Goal: Task Accomplishment & Management: Use online tool/utility

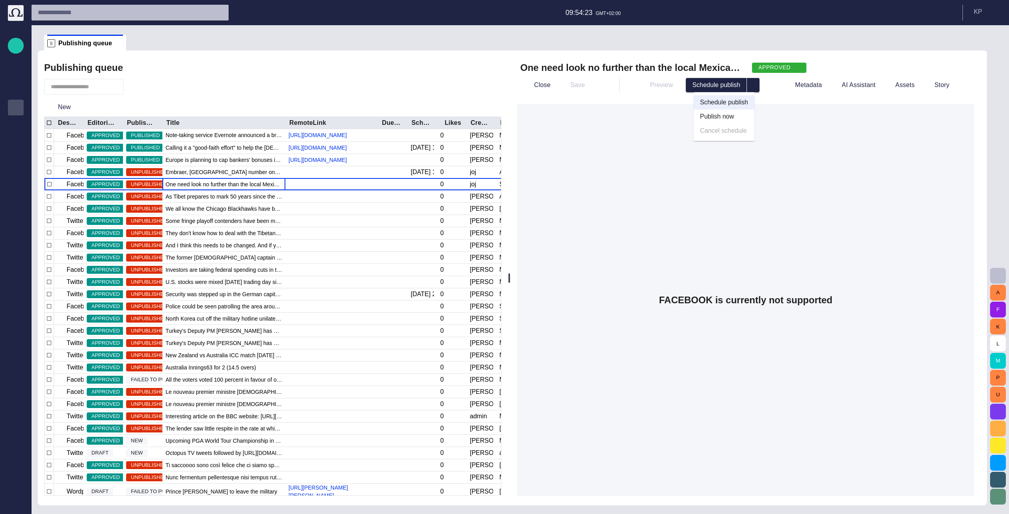
click at [768, 97] on div "One need look no further than the local Mexican stand to find a soggy taco or t…" at bounding box center [746, 277] width 470 height 455
click at [138, 89] on span "button" at bounding box center [134, 87] width 8 height 8
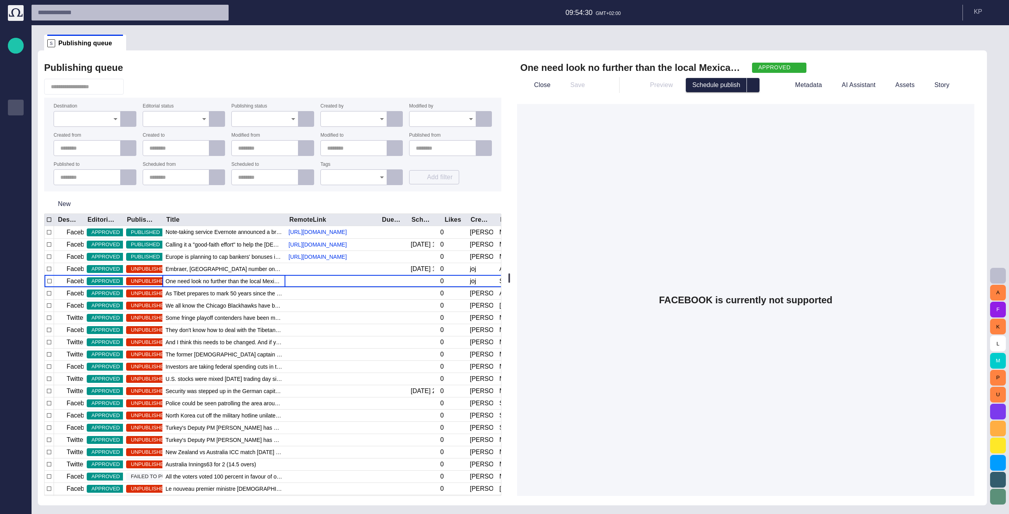
click at [129, 120] on span "button" at bounding box center [128, 119] width 8 height 8
click at [338, 184] on div "Add filter" at bounding box center [345, 177] width 50 height 15
click at [341, 178] on button "Add filter" at bounding box center [345, 177] width 50 height 14
click at [342, 191] on button "Destination" at bounding box center [342, 195] width 44 height 14
click at [111, 121] on icon "Open" at bounding box center [115, 118] width 9 height 9
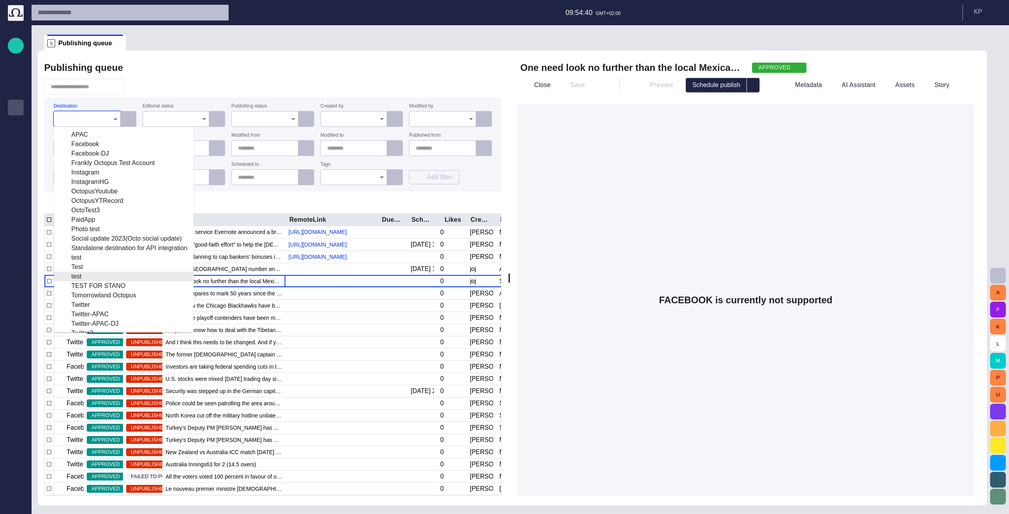
drag, startPoint x: 115, startPoint y: 263, endPoint x: 114, endPoint y: 284, distance: 20.9
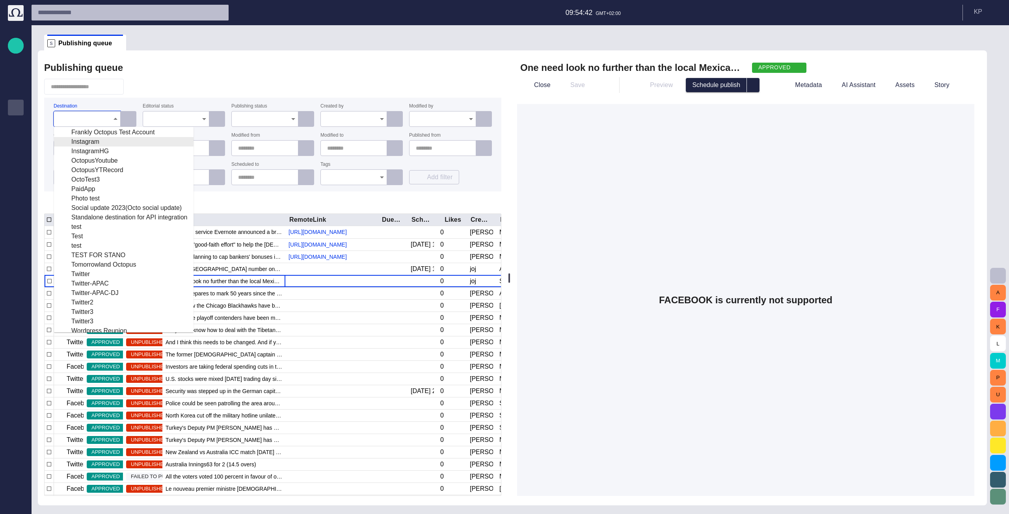
scroll to position [56, 0]
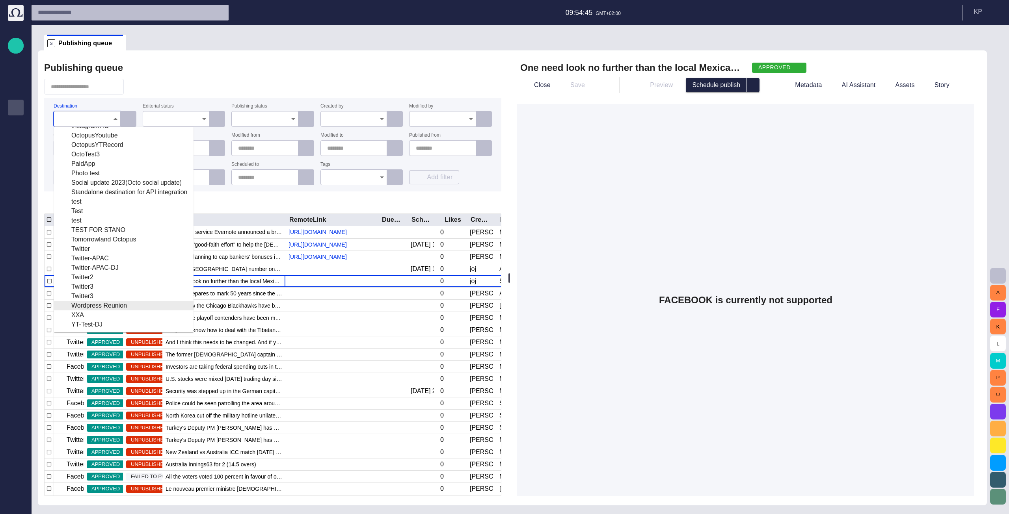
click at [111, 305] on div "Wordpress Reunion" at bounding box center [123, 305] width 127 height 9
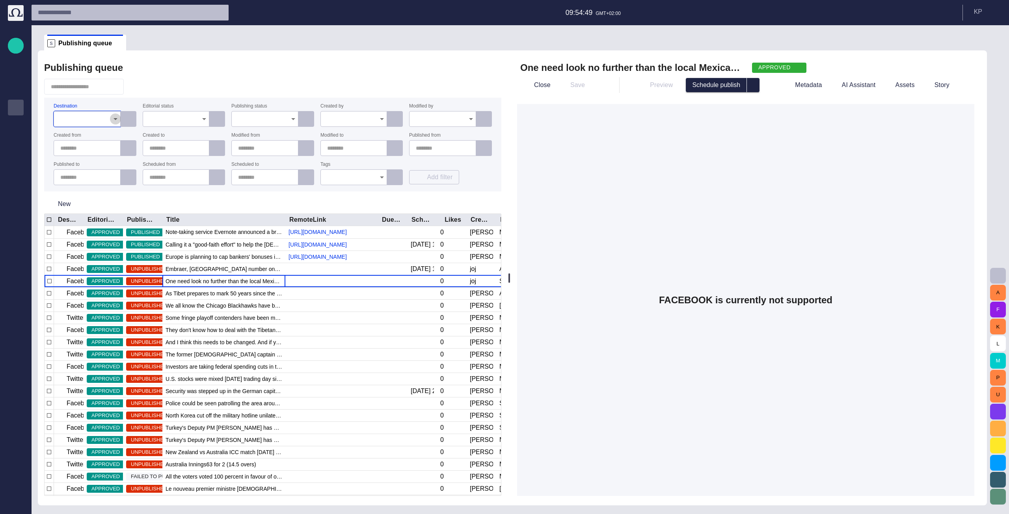
click at [113, 119] on icon "Open" at bounding box center [115, 119] width 4 height 2
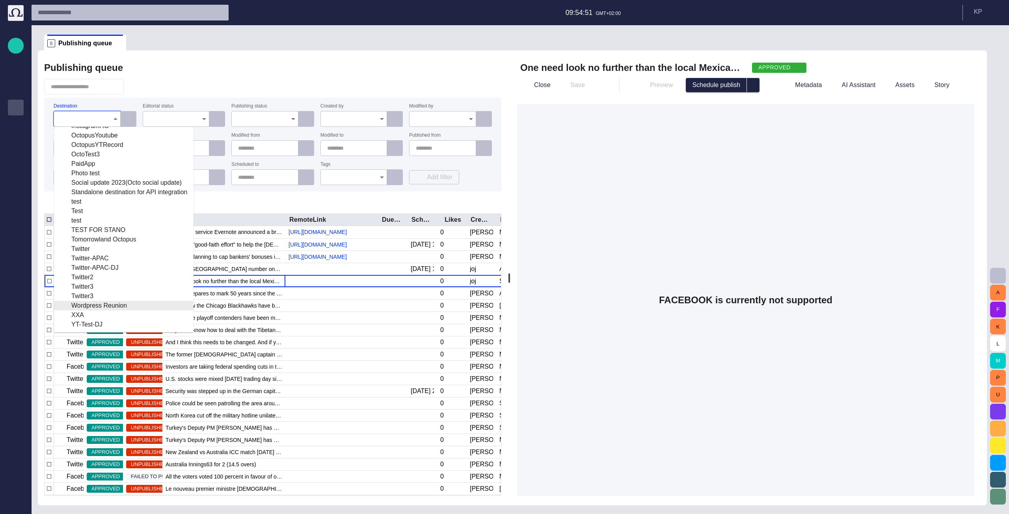
click at [112, 303] on div "Wordpress Reunion" at bounding box center [123, 305] width 127 height 9
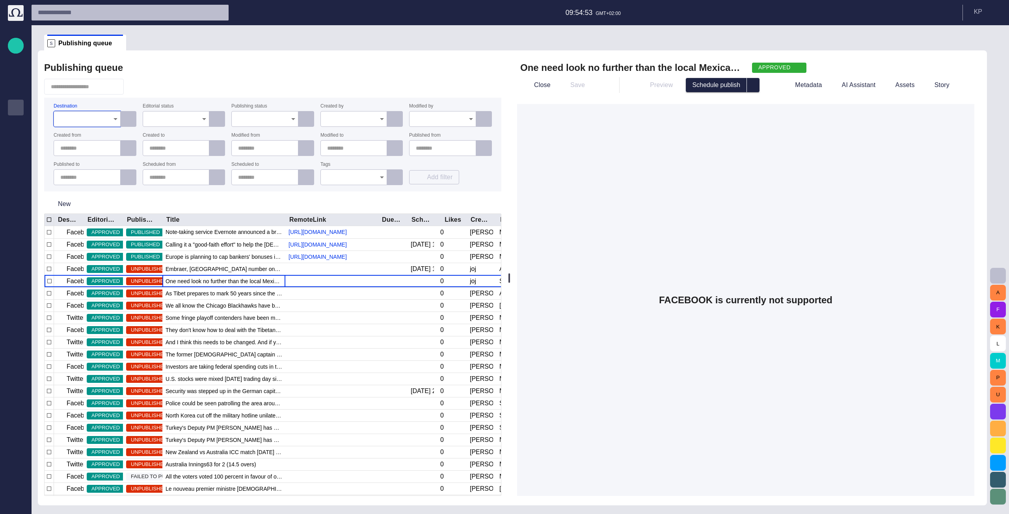
click at [110, 119] on button "Open" at bounding box center [115, 118] width 11 height 11
click at [244, 78] on div "Publishing queue Destination Editorial status Publishing status Created by Modi…" at bounding box center [273, 277] width 470 height 455
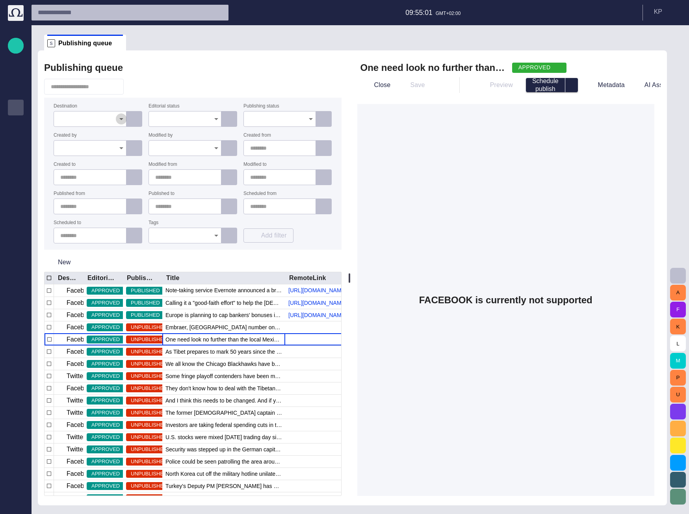
click at [119, 120] on icon "Open" at bounding box center [121, 118] width 9 height 9
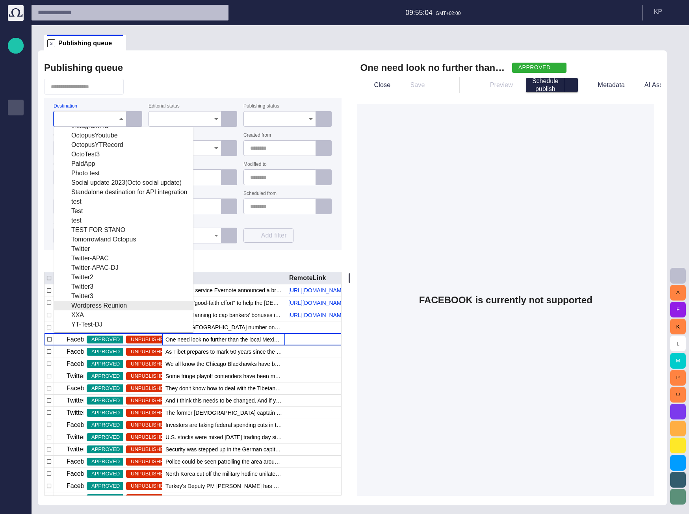
click at [94, 306] on div "Wordpress Reunion" at bounding box center [123, 305] width 127 height 9
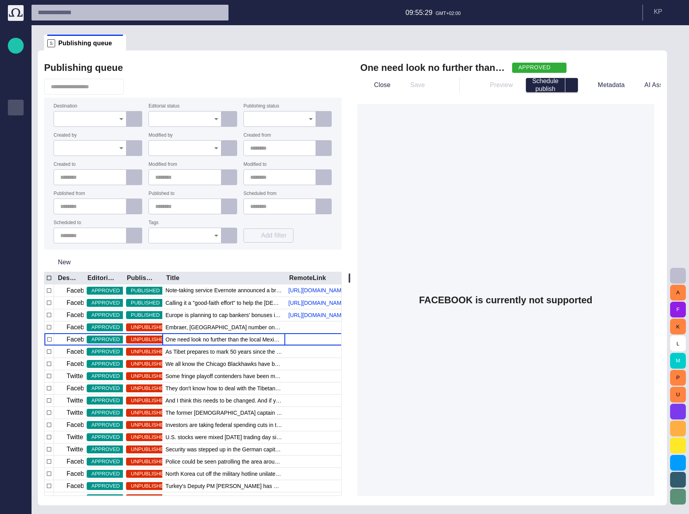
click at [118, 120] on icon "Open" at bounding box center [121, 118] width 9 height 9
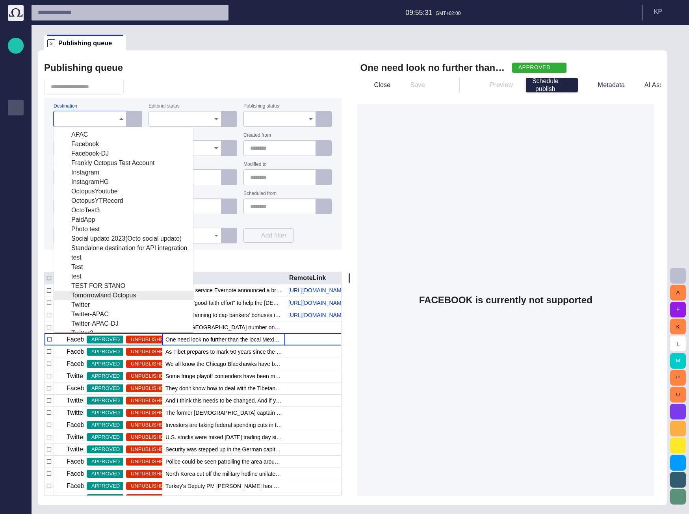
click at [106, 296] on div "Tomorrowland Octopus" at bounding box center [123, 295] width 127 height 9
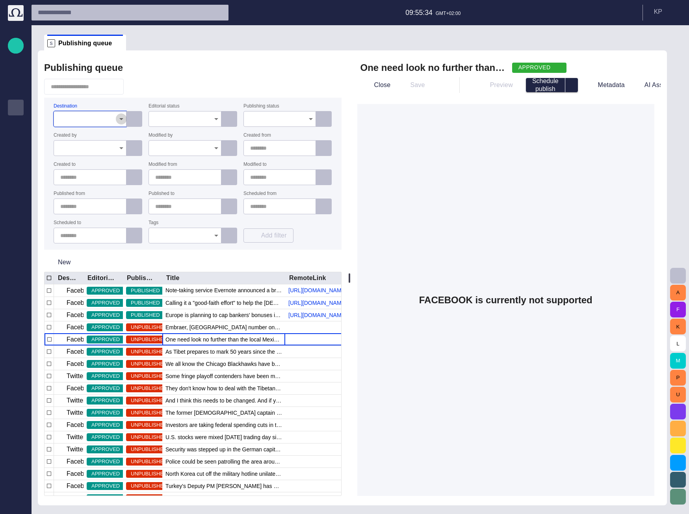
click at [121, 117] on icon "Open" at bounding box center [121, 118] width 9 height 9
click at [117, 117] on icon "Open" at bounding box center [121, 118] width 9 height 9
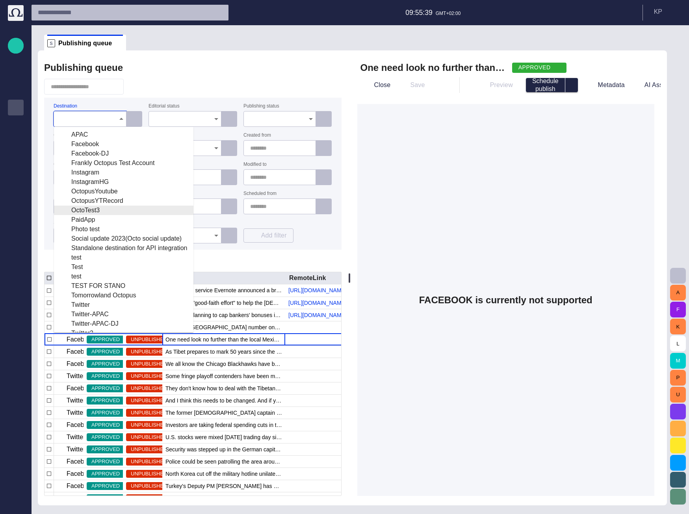
click at [99, 212] on div "OctoTest3" at bounding box center [123, 210] width 127 height 9
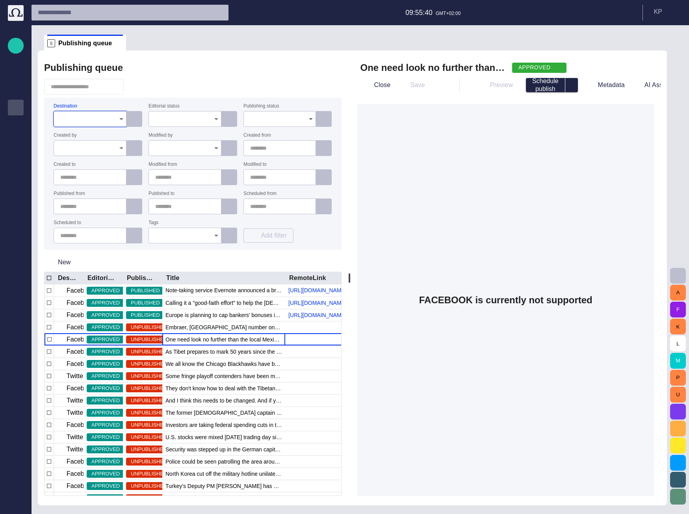
click at [122, 120] on icon "Open" at bounding box center [121, 118] width 9 height 9
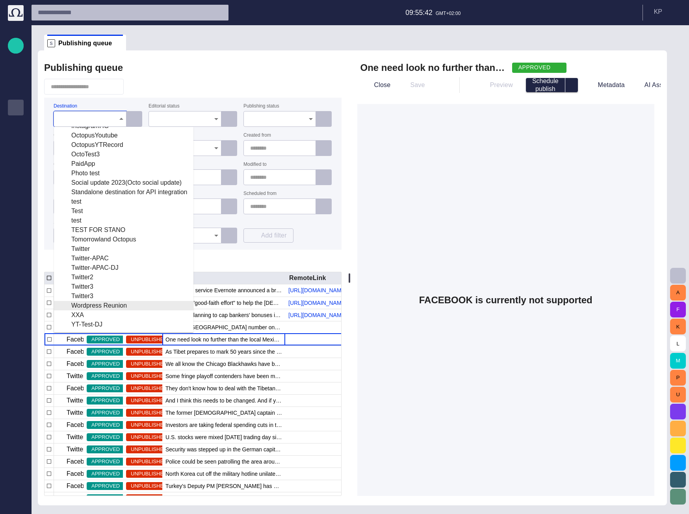
click at [113, 302] on div "Wordpress Reunion" at bounding box center [123, 305] width 127 height 9
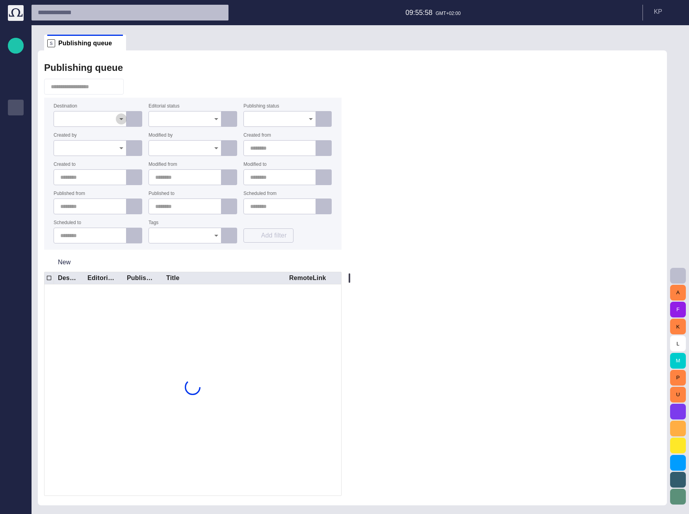
click at [120, 122] on icon "Open" at bounding box center [121, 118] width 9 height 9
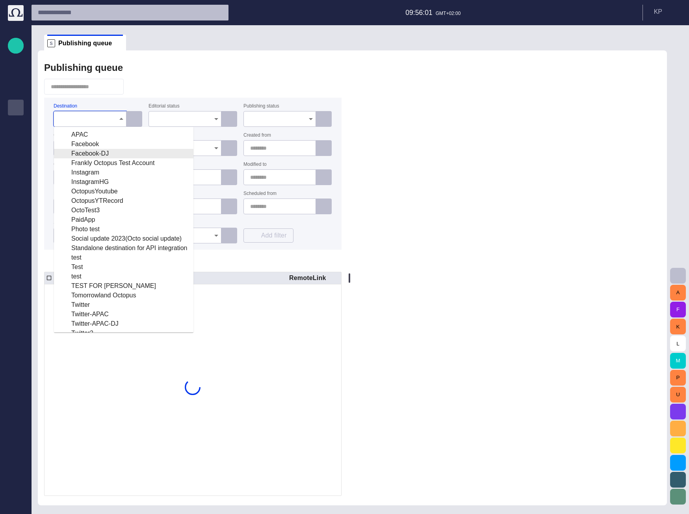
click at [103, 151] on div "Facebook-DJ" at bounding box center [123, 153] width 127 height 9
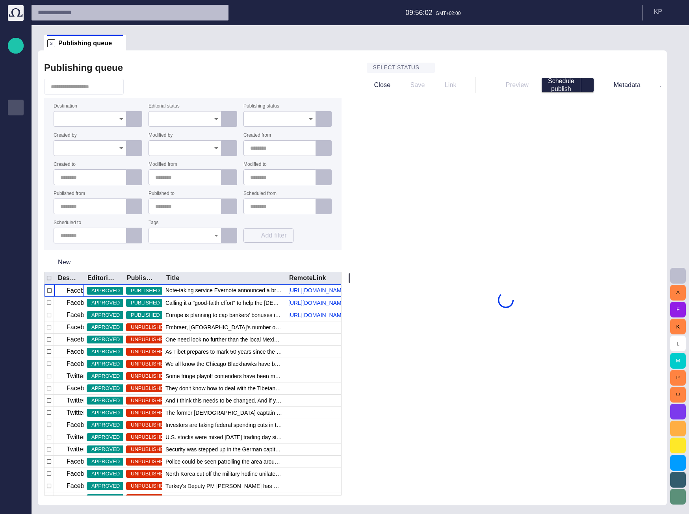
click at [123, 118] on icon "Open" at bounding box center [121, 118] width 9 height 9
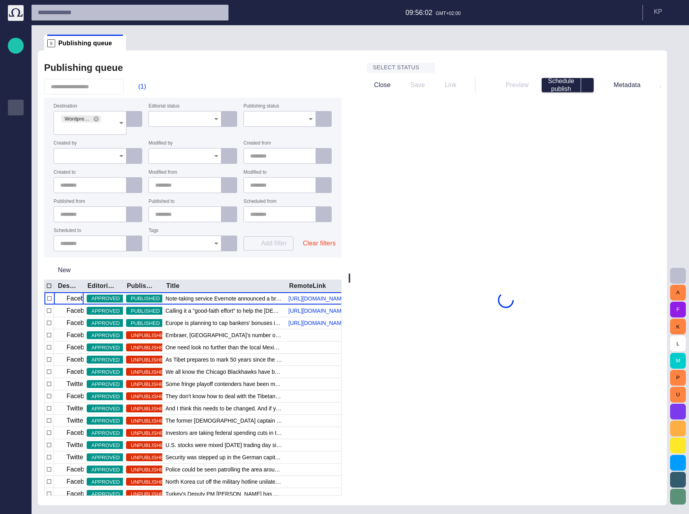
click at [209, 79] on div "(1)" at bounding box center [192, 87] width 297 height 16
click at [315, 87] on span "button" at bounding box center [317, 86] width 9 height 9
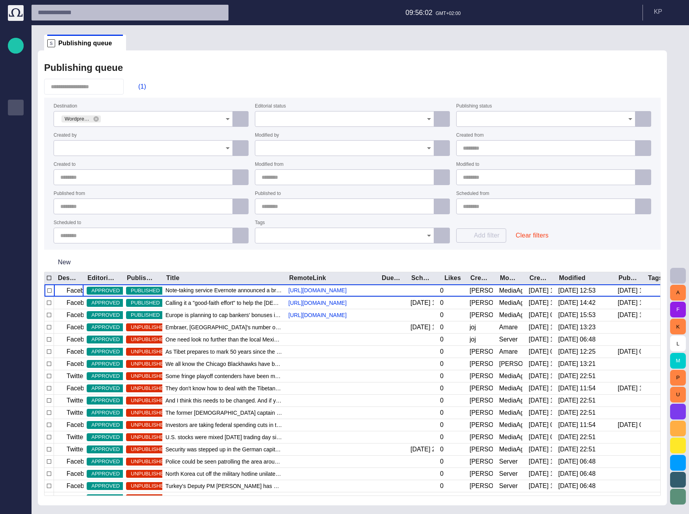
click at [269, 87] on div "(1)" at bounding box center [352, 87] width 617 height 16
click at [368, 261] on div "New" at bounding box center [352, 262] width 617 height 19
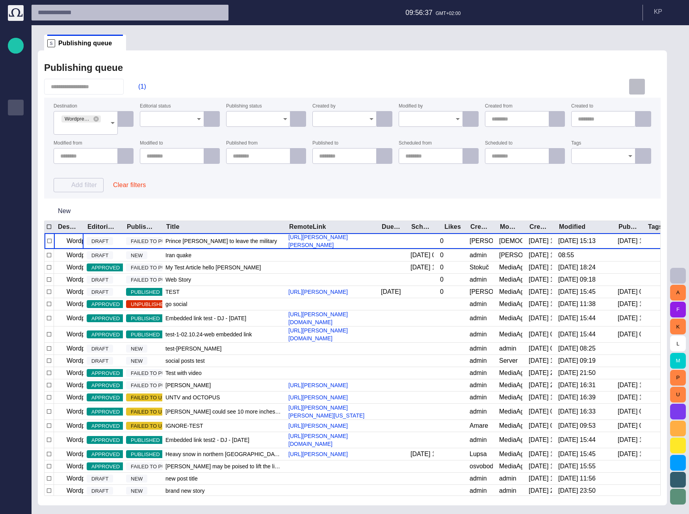
click at [636, 86] on span "button" at bounding box center [636, 86] width 9 height 9
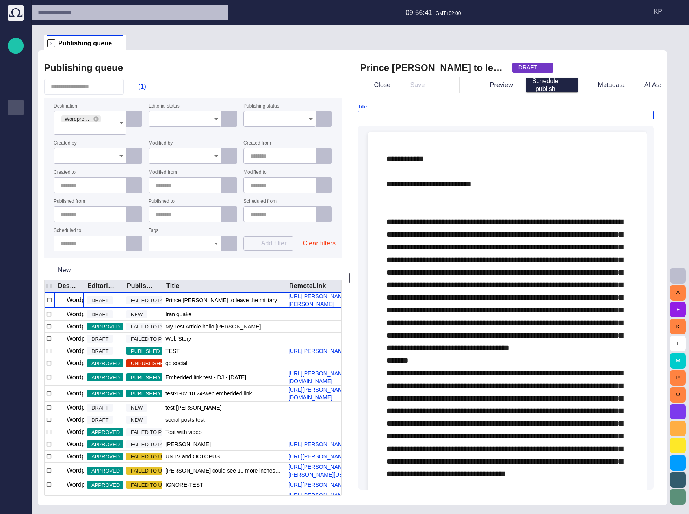
click at [585, 117] on input "Title" at bounding box center [506, 119] width 282 height 8
click at [395, 117] on input "Title" at bounding box center [506, 119] width 282 height 8
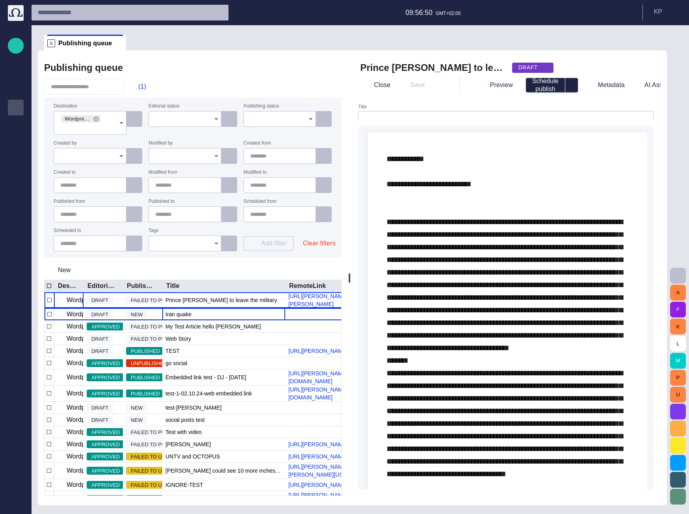
click at [190, 314] on div "Iran quake" at bounding box center [223, 314] width 123 height 12
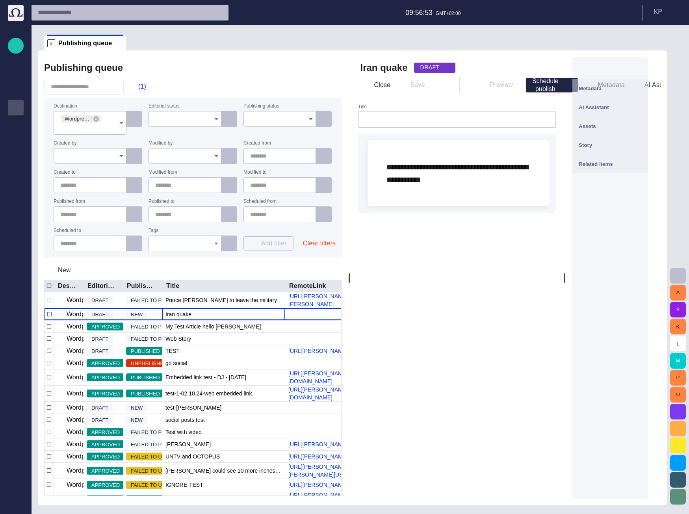
click at [395, 121] on input "Title" at bounding box center [457, 119] width 185 height 8
click at [378, 69] on h2 "Iran quake" at bounding box center [383, 67] width 47 height 13
click at [388, 121] on input "Title" at bounding box center [457, 119] width 185 height 8
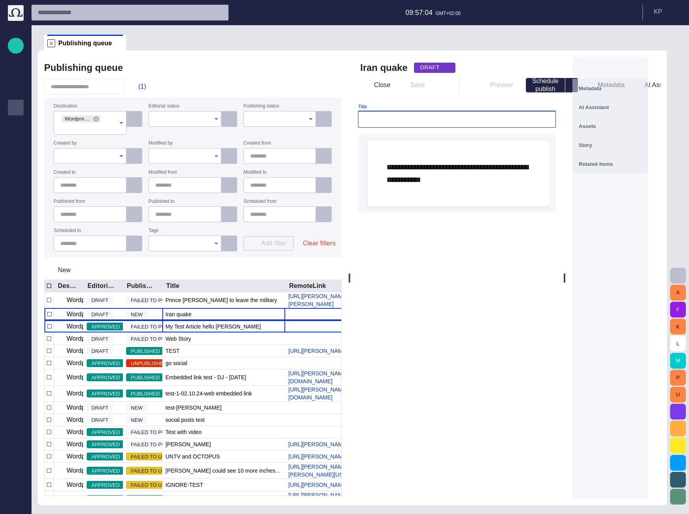
click at [184, 329] on span "My Test Article hello [PERSON_NAME]" at bounding box center [212, 327] width 95 height 8
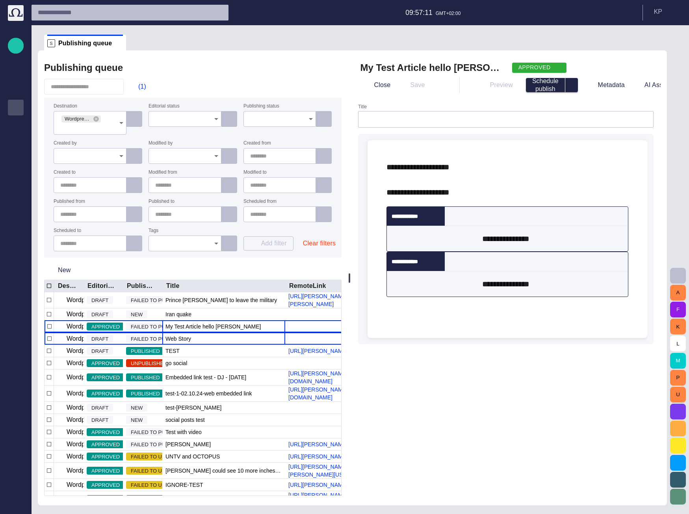
click at [209, 341] on div "Web Story" at bounding box center [223, 339] width 123 height 12
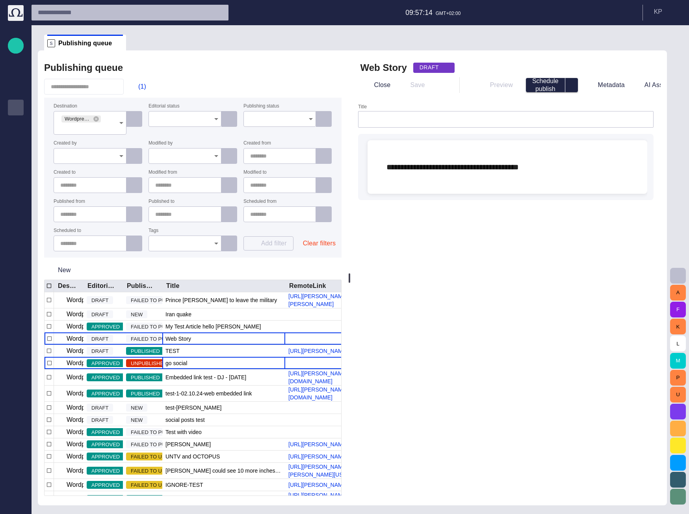
click at [201, 362] on div "go social" at bounding box center [223, 363] width 123 height 12
